Goal: Transaction & Acquisition: Purchase product/service

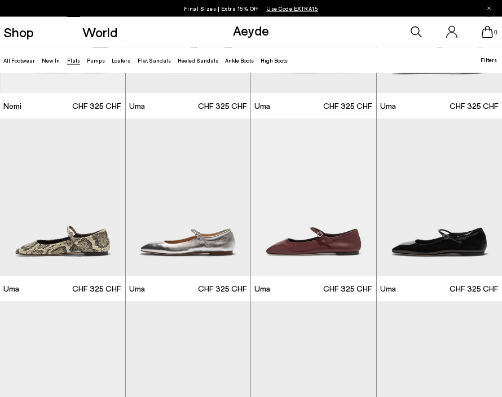
scroll to position [503, 0]
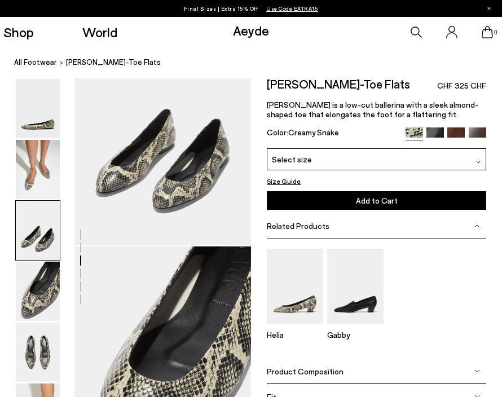
scroll to position [541, 0]
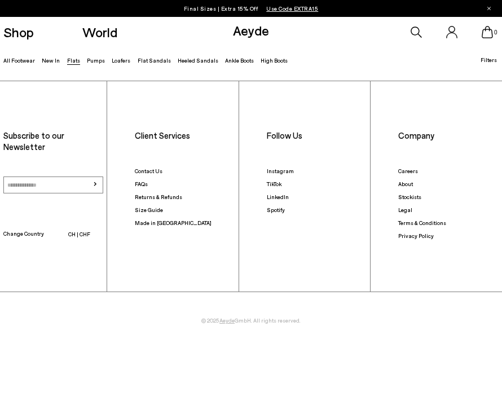
scroll to position [1332, 0]
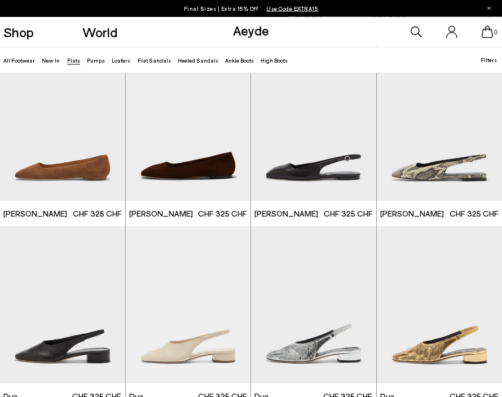
scroll to position [2404, 0]
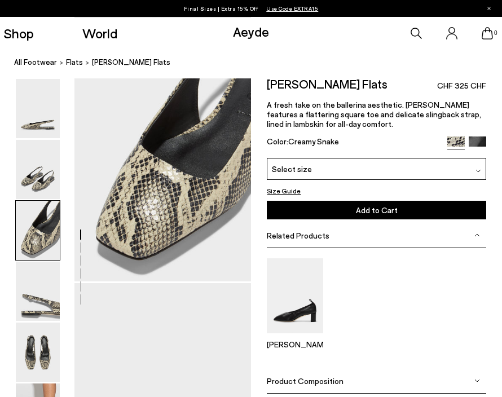
scroll to position [509, 0]
